Goal: Transaction & Acquisition: Purchase product/service

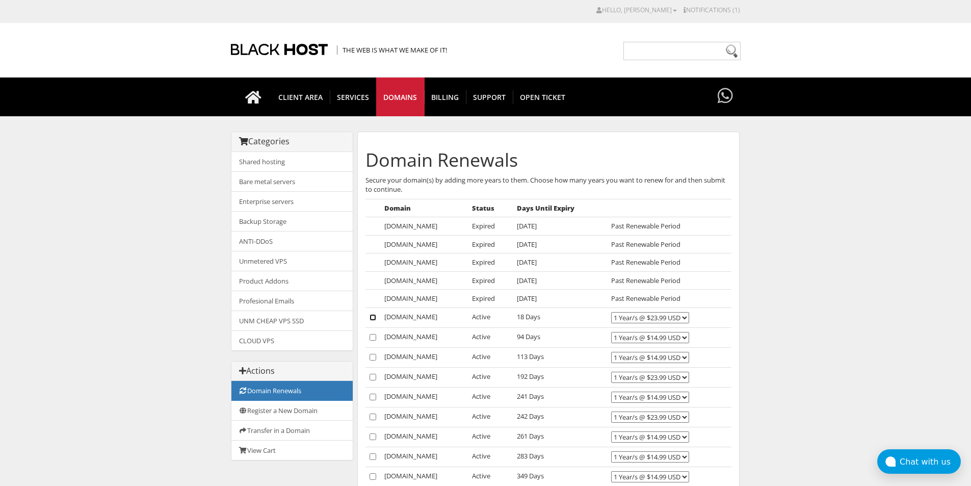
click at [374, 316] on input"] "checkbox" at bounding box center [373, 317] width 7 height 7
checkbox input"] "true"
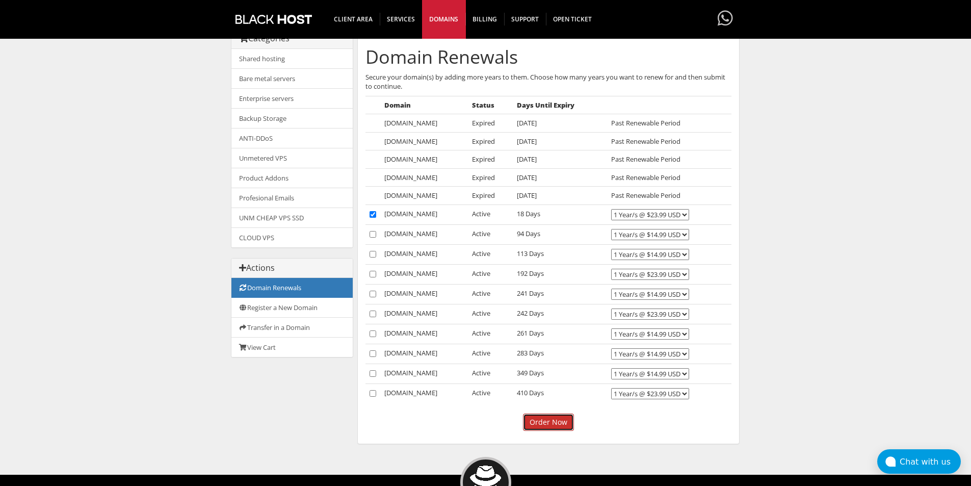
click at [554, 421] on input "Order Now" at bounding box center [548, 421] width 51 height 17
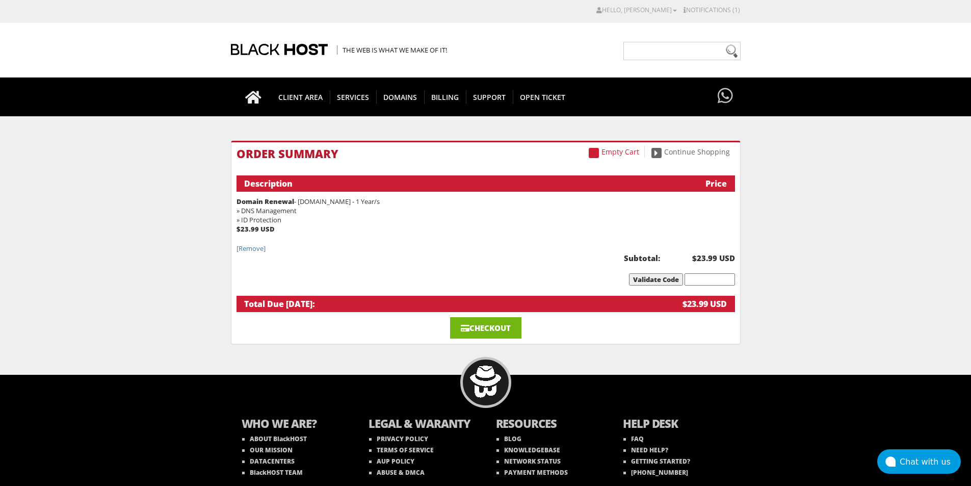
click at [479, 329] on link "Checkout" at bounding box center [485, 327] width 71 height 21
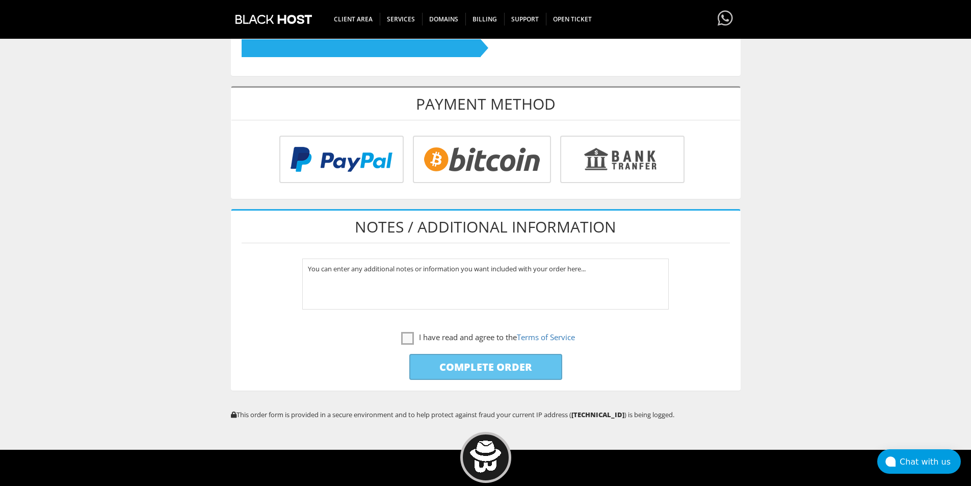
scroll to position [467, 0]
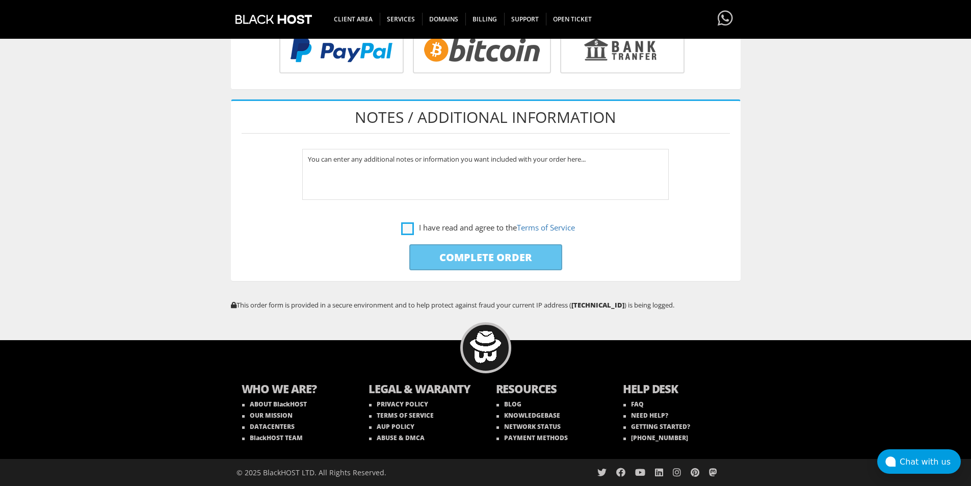
type input "my1080p@hotmail.com"
click at [408, 223] on label "I have read and agree to the Terms of Service" at bounding box center [488, 227] width 174 height 13
checkbox input "true"
click at [367, 44] on input "radio" at bounding box center [340, 51] width 124 height 47
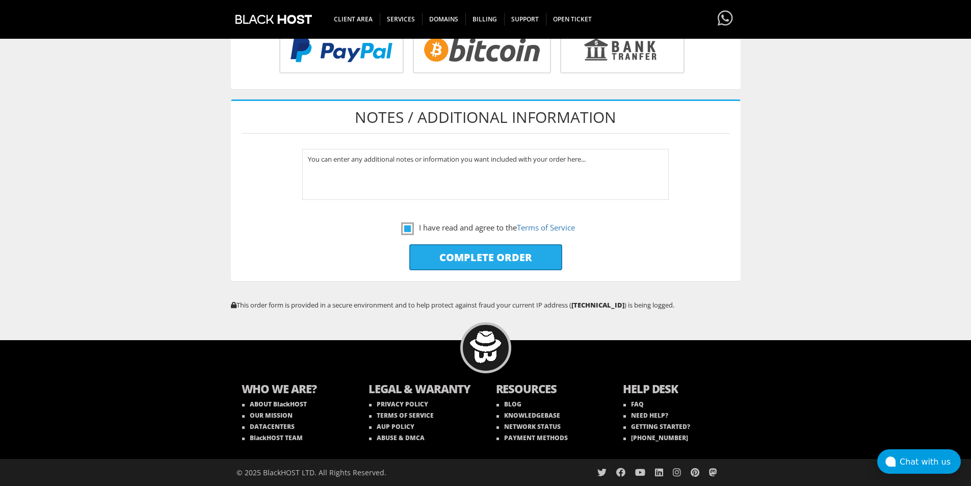
click at [357, 56] on input "radio" at bounding box center [340, 51] width 124 height 47
click at [472, 254] on input "Complete Order" at bounding box center [485, 257] width 153 height 26
type input "Please Wait..."
